Goal: Communication & Community: Connect with others

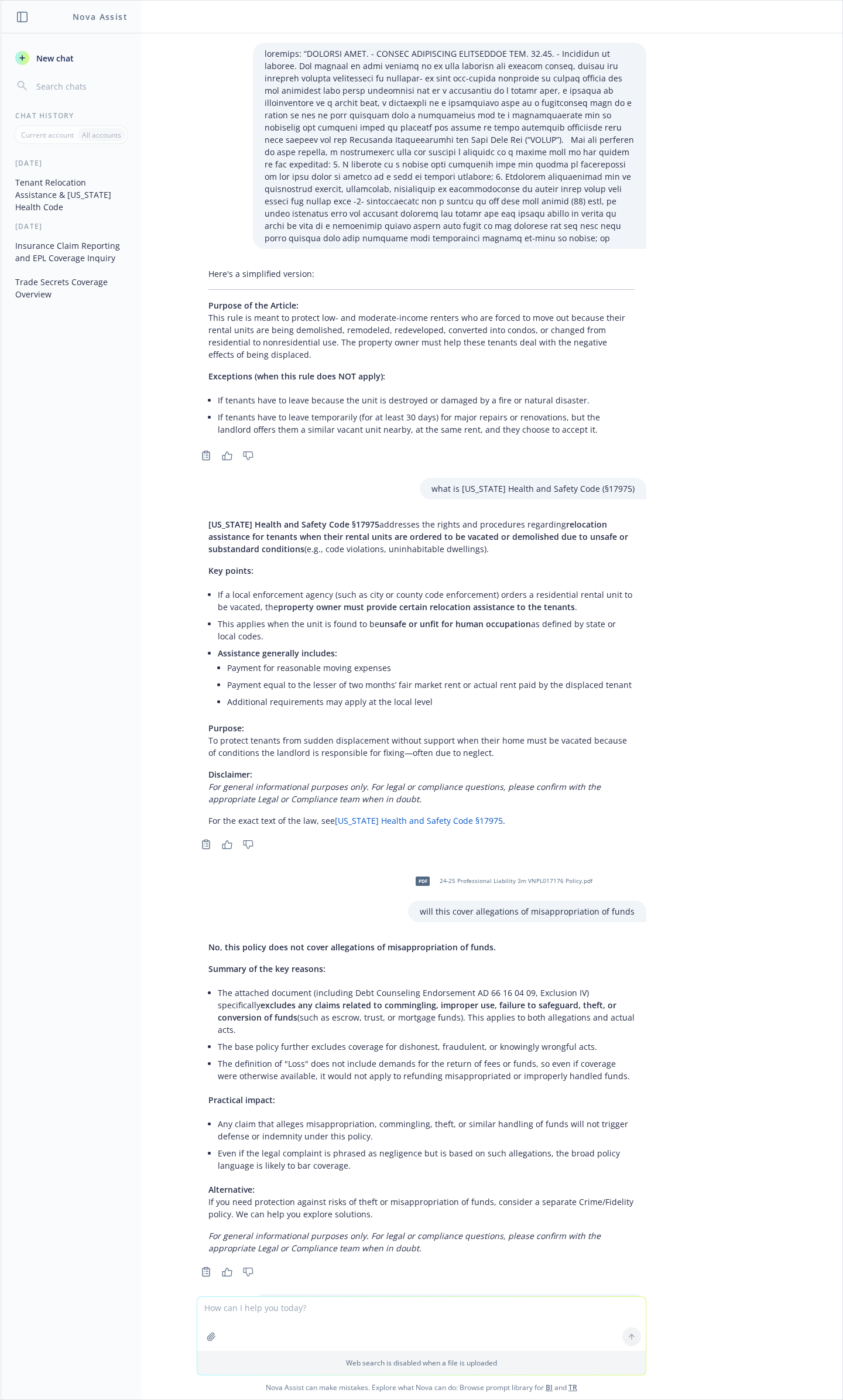
scroll to position [769, 0]
